Goal: Transaction & Acquisition: Purchase product/service

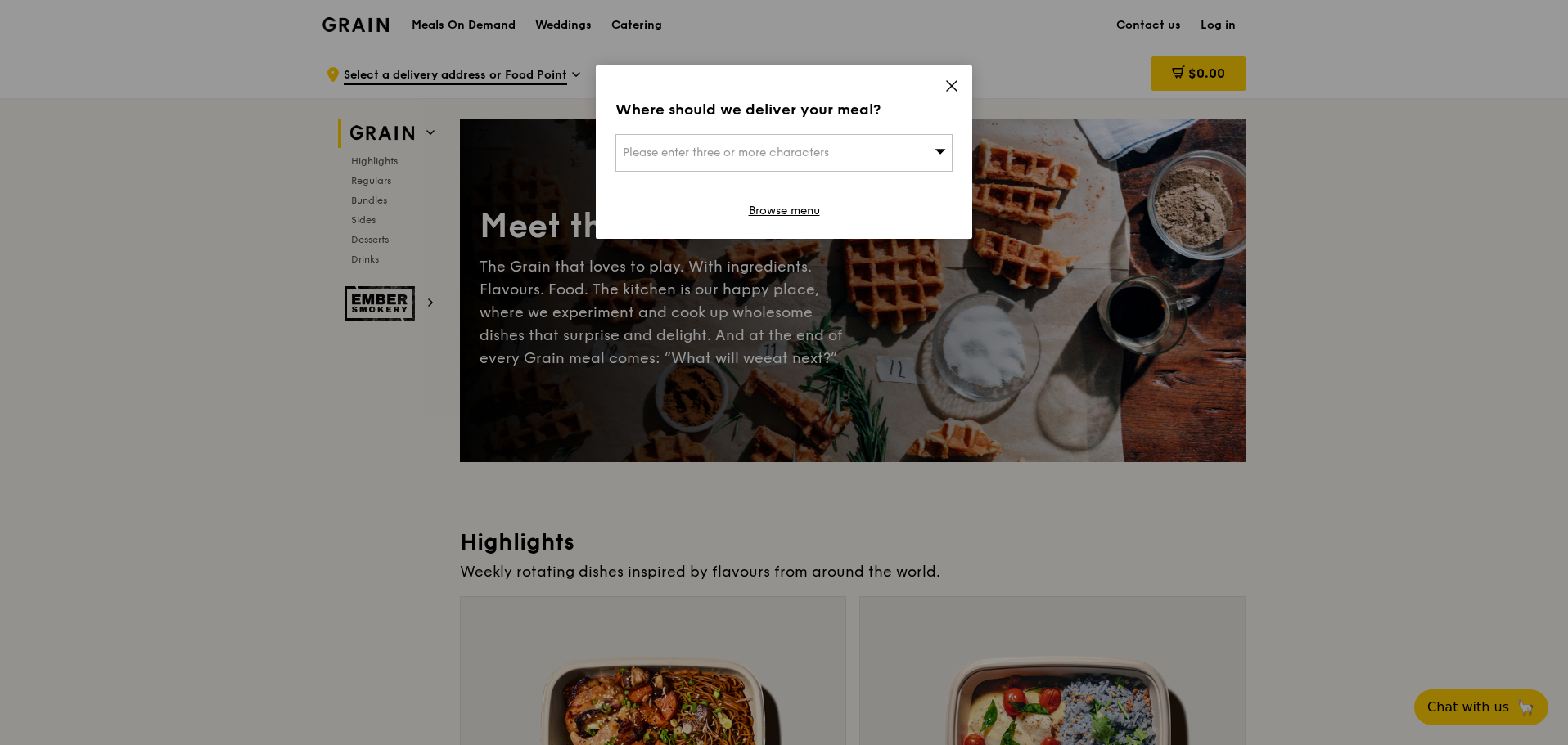
click at [691, 141] on div "Please enter three or more characters" at bounding box center [784, 153] width 337 height 37
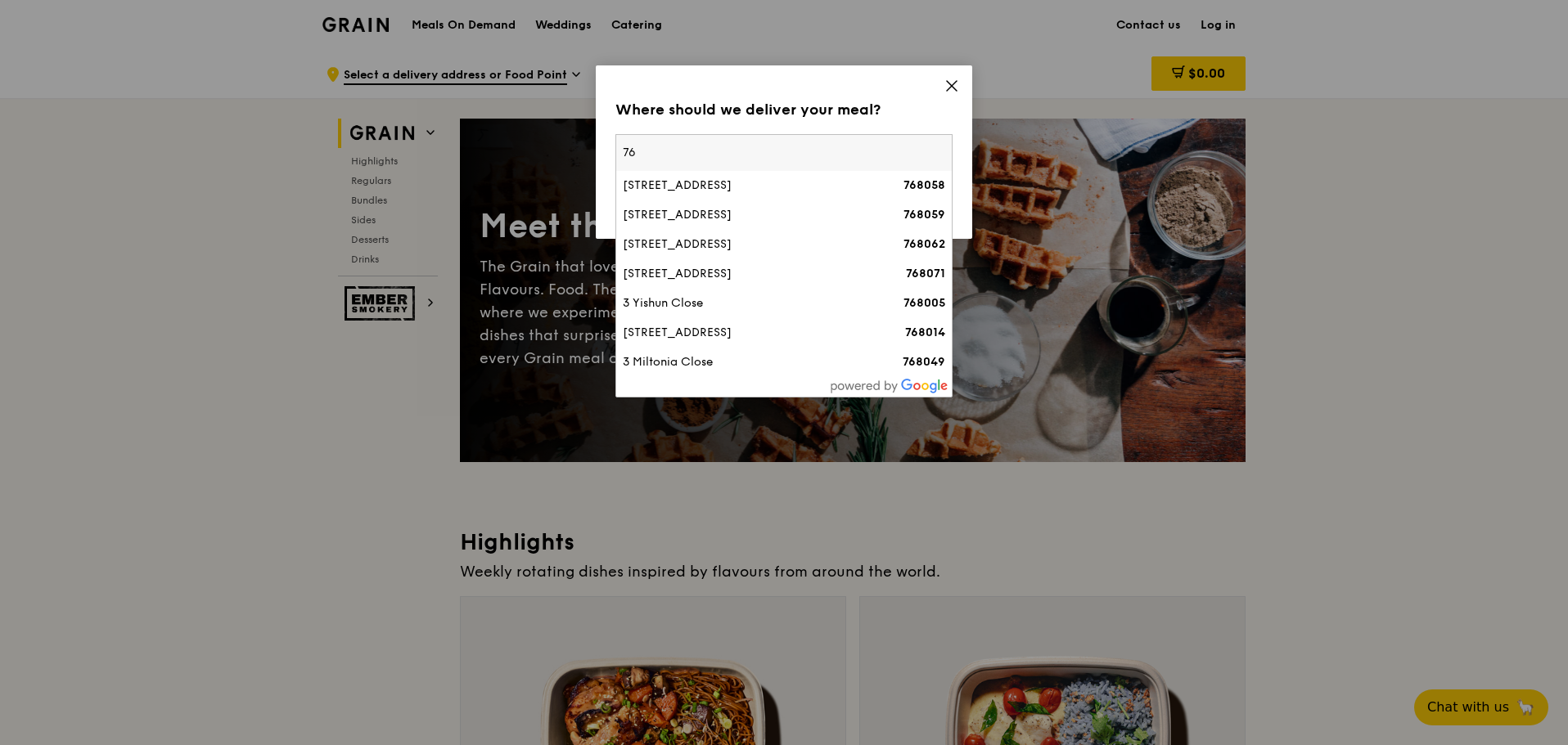
type input "7"
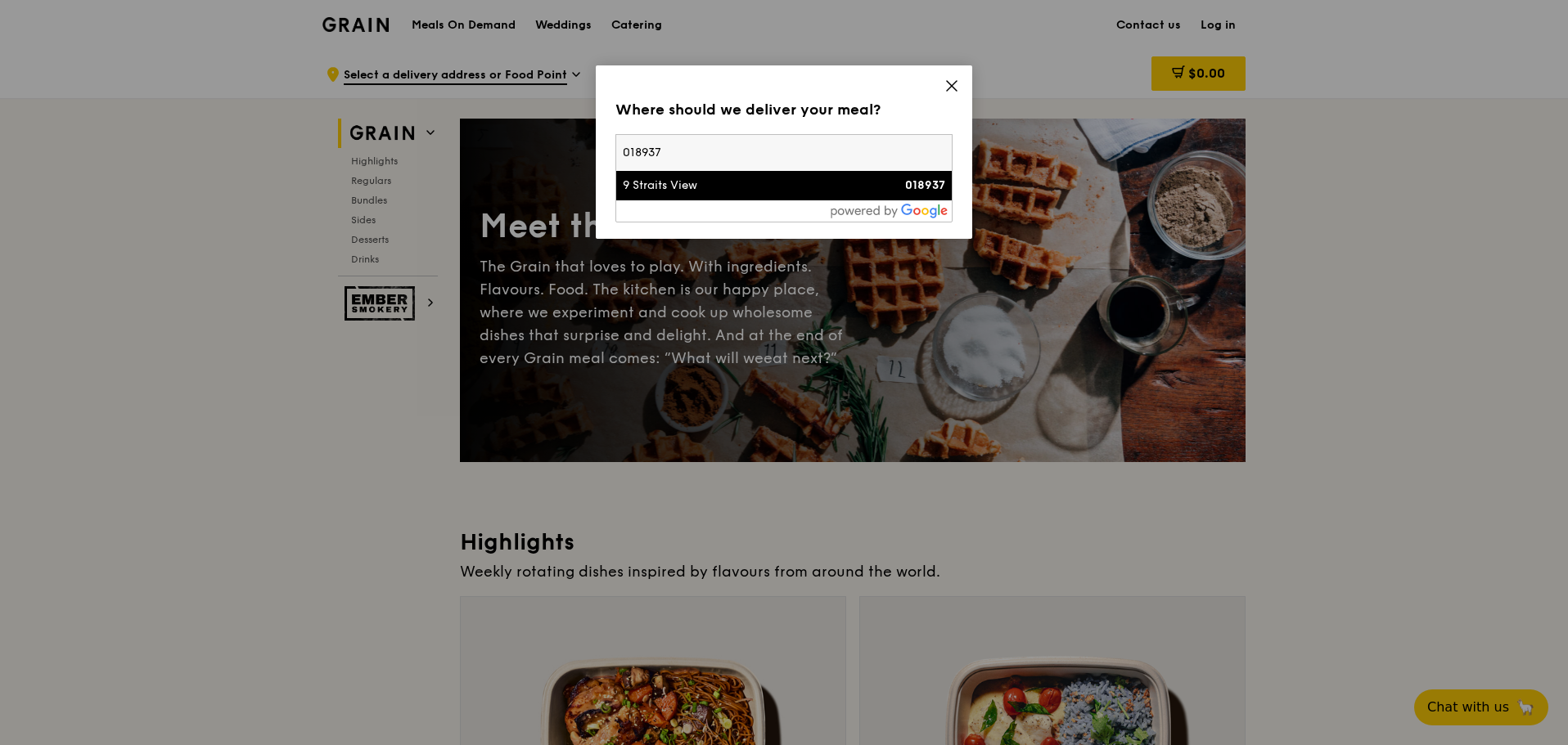
type input "018937"
click at [702, 186] on div "9 Straits View" at bounding box center [743, 185] width 242 height 17
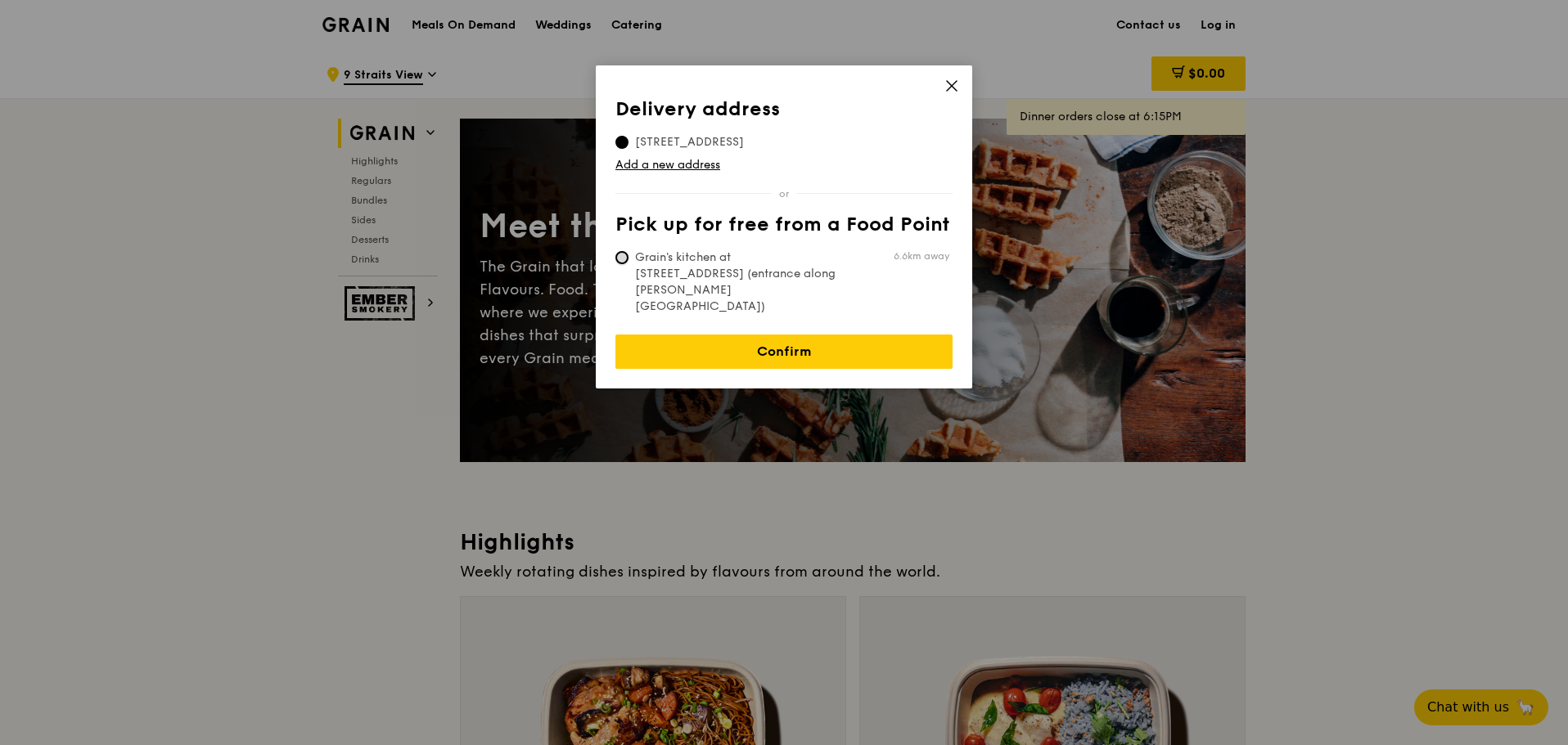
click at [619, 257] on input "Grain's kitchen at [STREET_ADDRESS] (entrance along [PERSON_NAME][GEOGRAPHIC_DA…" at bounding box center [622, 257] width 13 height 13
radio input "true"
click at [627, 136] on label "[STREET_ADDRESS]" at bounding box center [689, 142] width 148 height 17
click at [621, 143] on input "[STREET_ADDRESS]" at bounding box center [622, 142] width 13 height 13
radio input "true"
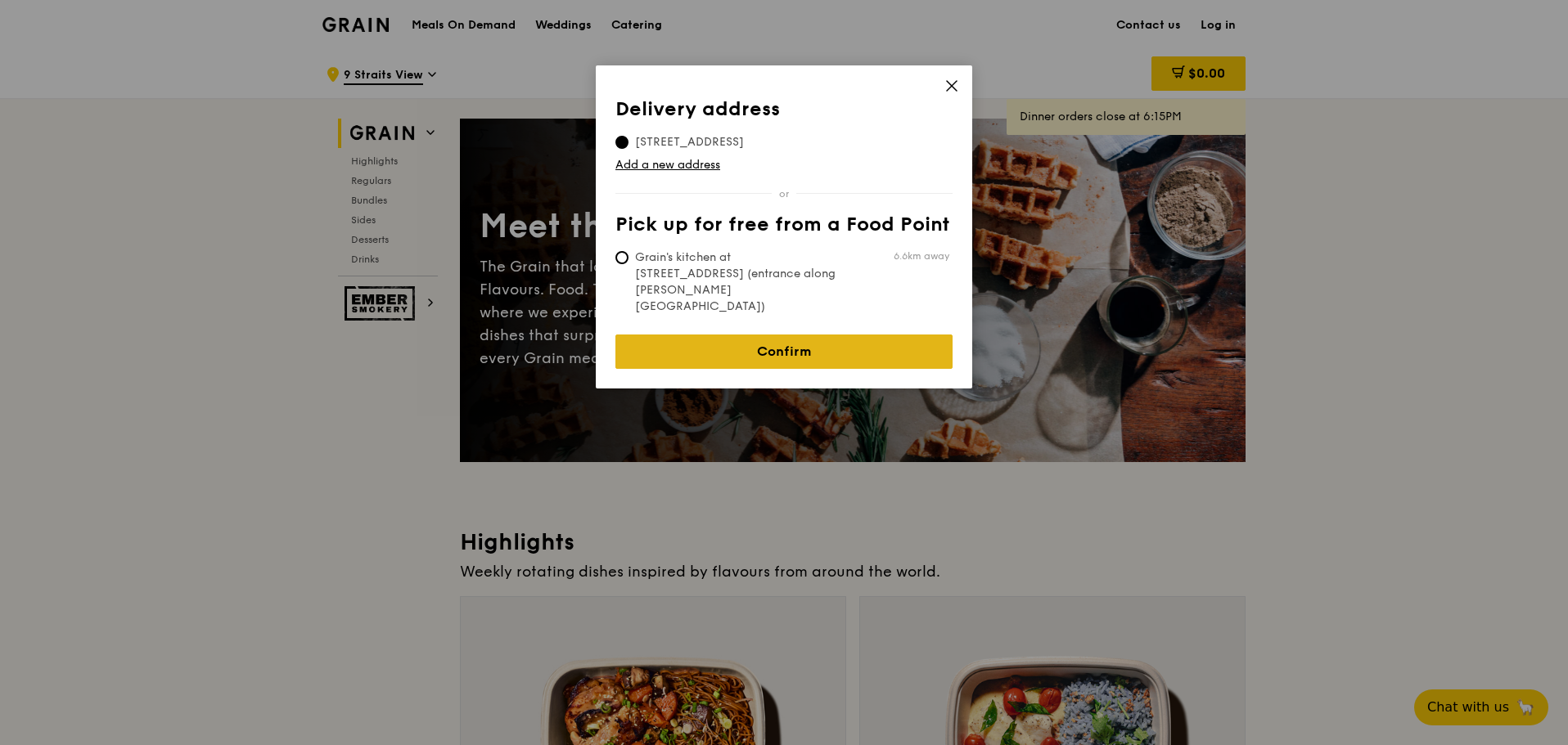
click at [781, 334] on link "Confirm" at bounding box center [784, 351] width 337 height 34
